Goal: Information Seeking & Learning: Learn about a topic

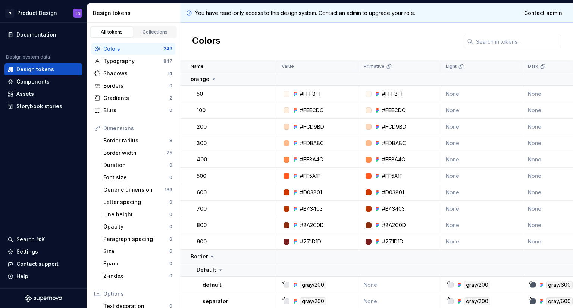
scroll to position [140, 0]
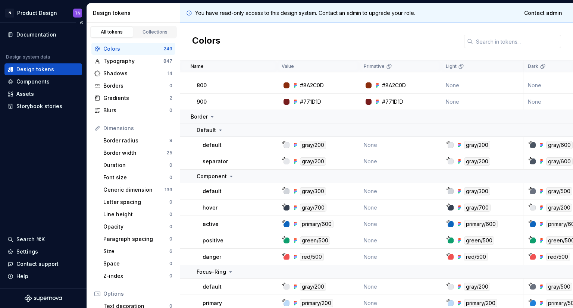
click at [28, 184] on div "Documentation Design system data Design tokens Components Assets Storybook stor…" at bounding box center [43, 156] width 87 height 266
click at [150, 31] on div "Collections" at bounding box center [154, 32] width 37 height 6
click at [151, 36] on link "Collections" at bounding box center [155, 31] width 43 height 11
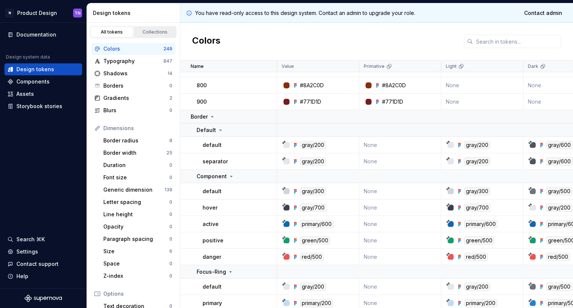
click at [151, 36] on link "Collections" at bounding box center [155, 31] width 43 height 11
drag, startPoint x: 151, startPoint y: 36, endPoint x: 122, endPoint y: 34, distance: 29.5
click at [122, 34] on div "All tokens Collections" at bounding box center [133, 32] width 87 height 13
click at [122, 34] on div "All tokens" at bounding box center [111, 32] width 37 height 6
click at [129, 65] on div "Typography 847" at bounding box center [133, 61] width 84 height 12
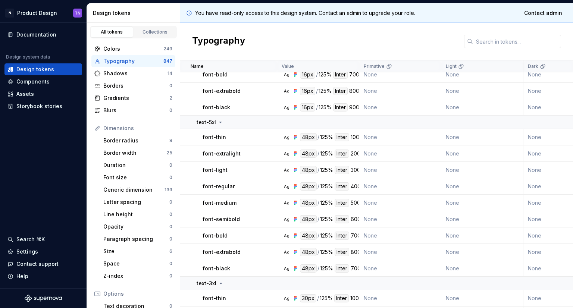
scroll to position [955, 0]
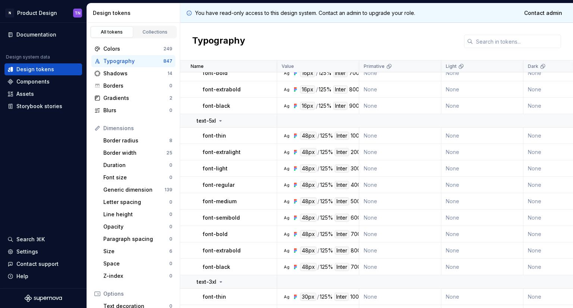
click at [289, 16] on p "You have read-only access to this design system. Contact an admin to upgrade yo…" at bounding box center [305, 12] width 220 height 7
click at [333, 13] on p "You have read-only access to this design system. Contact an admin to upgrade yo…" at bounding box center [305, 12] width 220 height 7
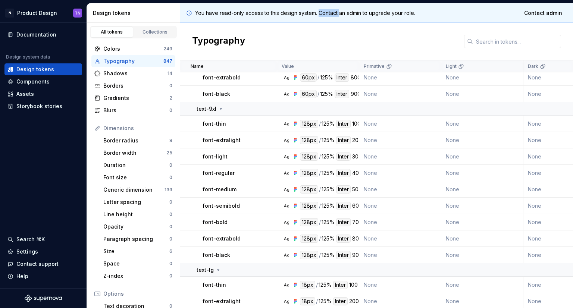
scroll to position [1449, 0]
click at [124, 73] on div "Shadows" at bounding box center [135, 73] width 64 height 7
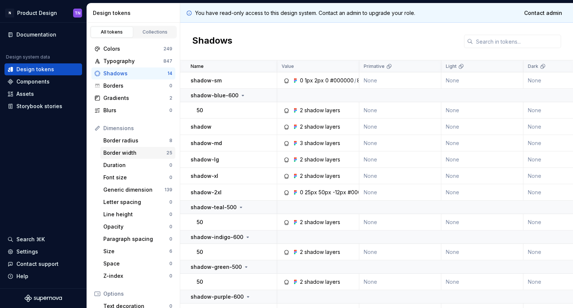
click at [134, 153] on div "Border width" at bounding box center [134, 152] width 63 height 7
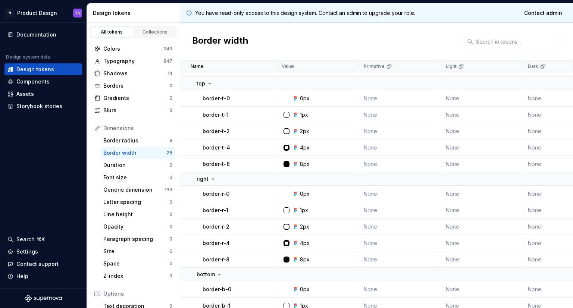
scroll to position [101, 0]
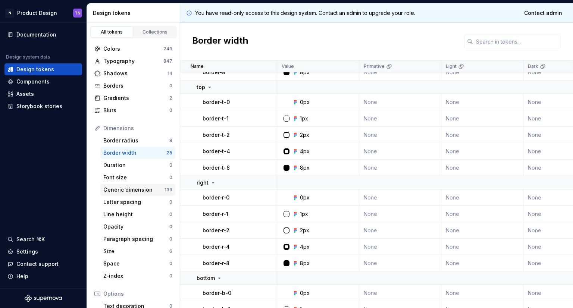
click at [139, 191] on div "Generic dimension" at bounding box center [133, 189] width 61 height 7
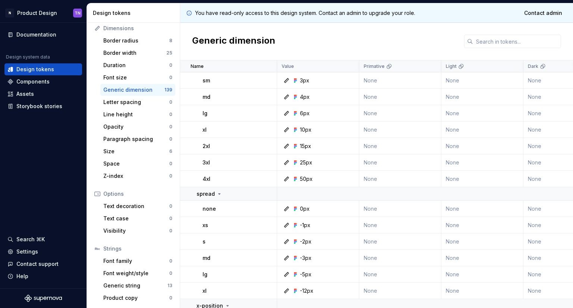
scroll to position [1060, 0]
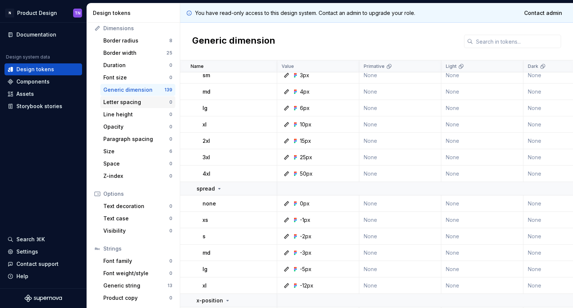
click at [125, 107] on div "Letter spacing 0" at bounding box center [137, 102] width 75 height 12
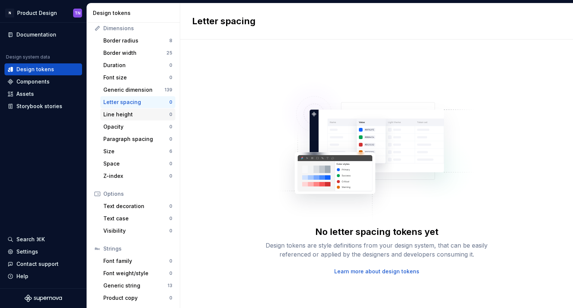
click at [128, 112] on div "Line height" at bounding box center [136, 114] width 66 height 7
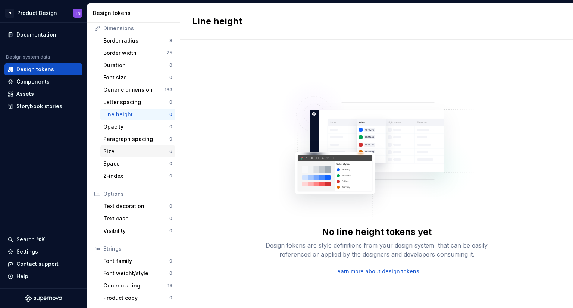
click at [140, 152] on div "Size" at bounding box center [136, 151] width 66 height 7
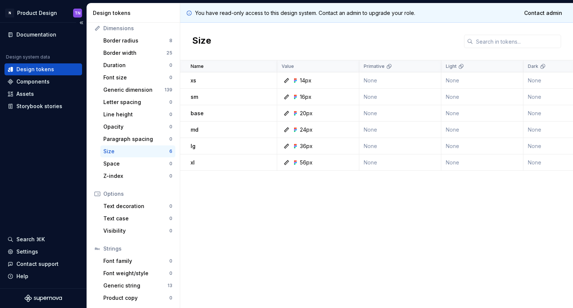
click at [32, 178] on div "Documentation Design system data Design tokens Components Assets Storybook stor…" at bounding box center [43, 156] width 87 height 266
click at [232, 213] on div "Name Value Primative Light Dark Collection Token set Product Website Descriptio…" at bounding box center [376, 184] width 393 height 248
click at [136, 286] on div "Generic string" at bounding box center [135, 285] width 64 height 7
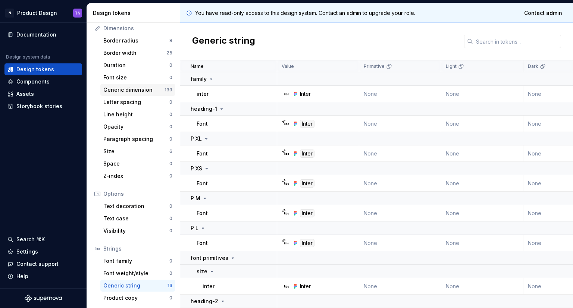
click at [117, 87] on div "Generic dimension" at bounding box center [133, 89] width 61 height 7
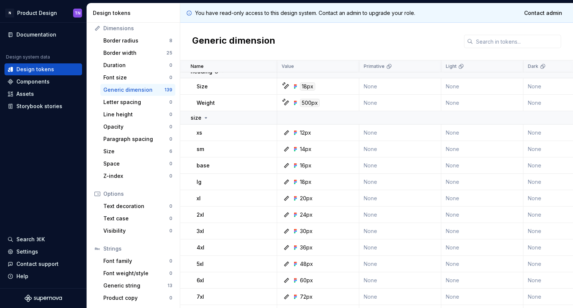
scroll to position [1416, 0]
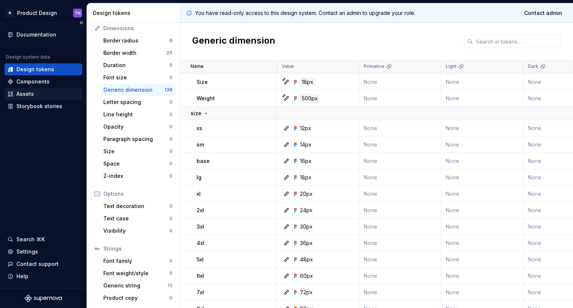
click at [35, 95] on div "Assets" at bounding box center [43, 93] width 72 height 7
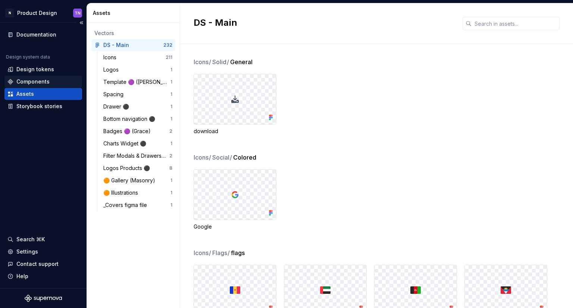
click at [32, 78] on div "Components" at bounding box center [32, 81] width 33 height 7
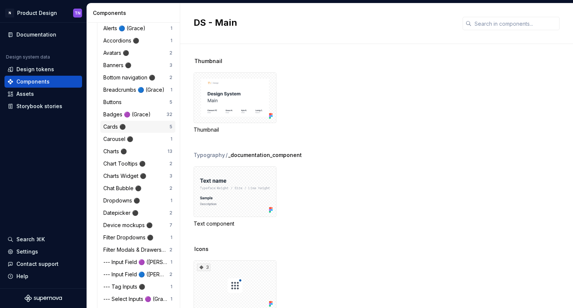
scroll to position [182, 0]
click at [139, 153] on div "Charts ⚫️" at bounding box center [135, 151] width 64 height 7
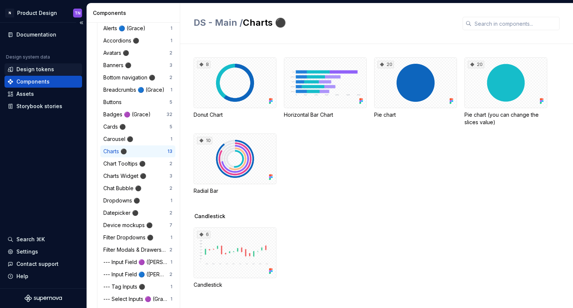
click at [36, 67] on div "Design tokens" at bounding box center [35, 69] width 38 height 7
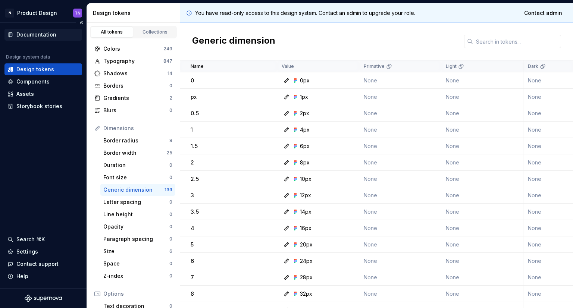
click at [41, 35] on div "Documentation" at bounding box center [36, 34] width 40 height 7
drag, startPoint x: 283, startPoint y: 40, endPoint x: 186, endPoint y: 27, distance: 97.8
click at [186, 27] on div "Generic dimension" at bounding box center [376, 42] width 393 height 38
click at [53, 159] on div "Documentation Design system data Design tokens Components Assets Storybook stor…" at bounding box center [43, 156] width 87 height 266
drag, startPoint x: 286, startPoint y: 40, endPoint x: 185, endPoint y: 51, distance: 100.9
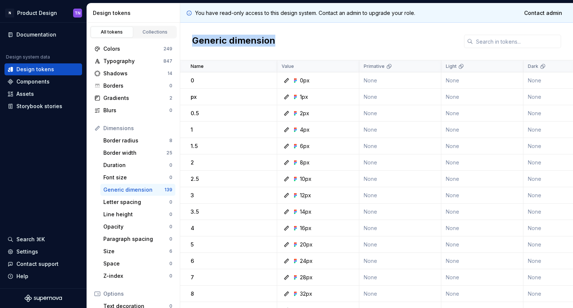
click at [185, 51] on div "Generic dimension" at bounding box center [376, 42] width 393 height 38
click at [131, 151] on div "Border width" at bounding box center [134, 152] width 63 height 7
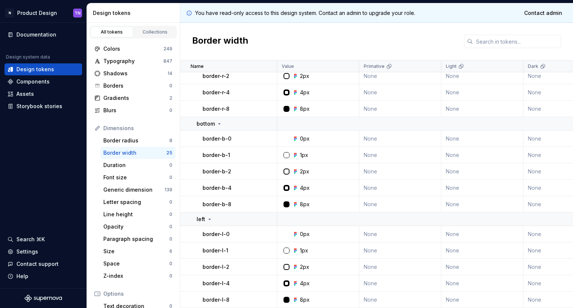
click at [300, 39] on div "Border width" at bounding box center [376, 42] width 393 height 38
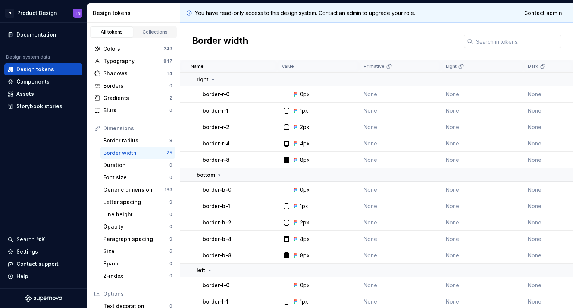
scroll to position [204, 0]
